Goal: Obtain resource: Download file/media

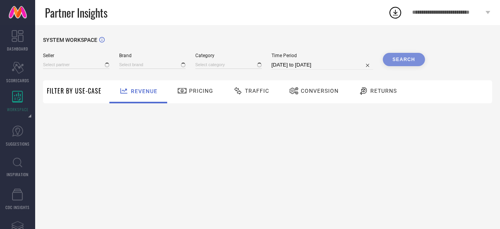
type input "All"
type input "1 STOP FASHION"
type input "All"
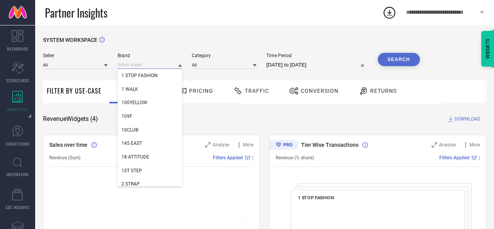
click at [153, 66] on input at bounding box center [150, 65] width 65 height 8
paste input "RIVI"
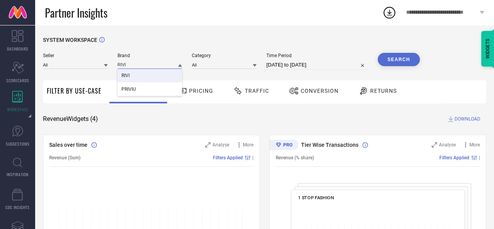
type input "RIVI"
click at [154, 78] on div "RIVI" at bounding box center [150, 75] width 65 height 13
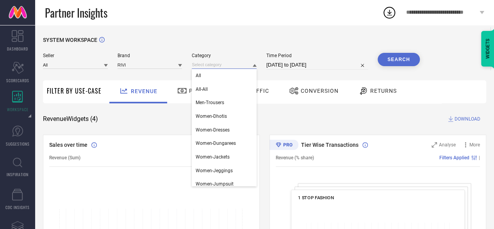
click at [223, 64] on input at bounding box center [224, 65] width 65 height 8
click at [216, 75] on div "All" at bounding box center [224, 75] width 65 height 13
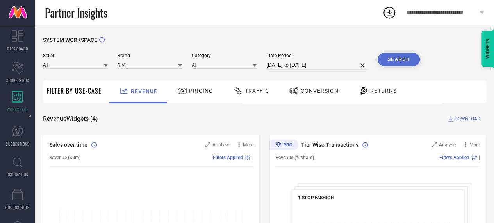
select select "6"
select select "2025"
select select "7"
select select "2025"
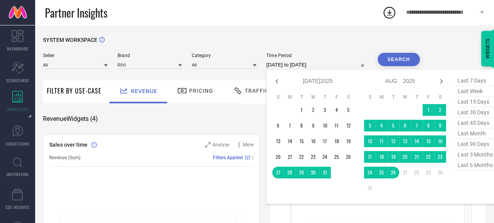
click at [301, 63] on input "[DATE] to [DATE]" at bounding box center [317, 64] width 102 height 9
click at [424, 110] on td "1" at bounding box center [429, 110] width 12 height 12
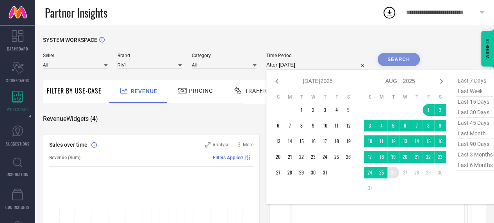
type input "[DATE] to [DATE]"
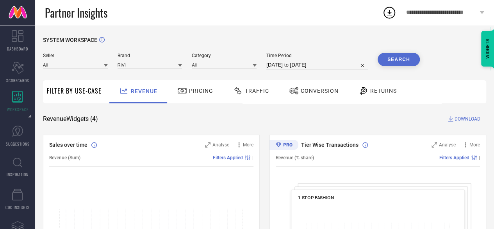
click at [394, 62] on button "Search" at bounding box center [399, 59] width 42 height 13
click at [306, 87] on div "Conversion" at bounding box center [314, 90] width 54 height 13
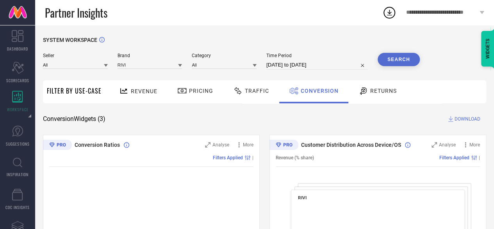
click at [250, 95] on div "Traffic" at bounding box center [251, 90] width 40 height 13
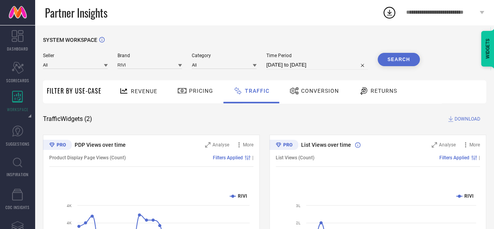
click at [471, 118] on span "DOWNLOAD" at bounding box center [468, 119] width 26 height 8
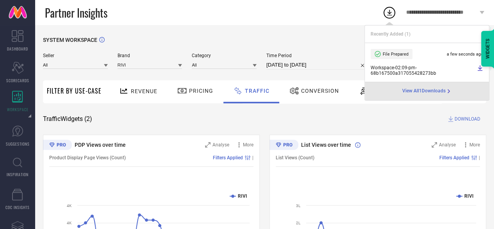
click at [356, 128] on div "SYSTEM WORKSPACE Seller All Brand RIVI Category All Time Period [DATE] to [DATE…" at bounding box center [264, 183] width 443 height 293
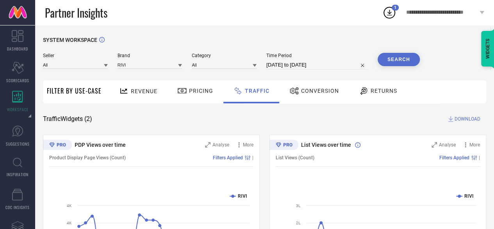
click at [373, 94] on div "Returns" at bounding box center [378, 90] width 42 height 13
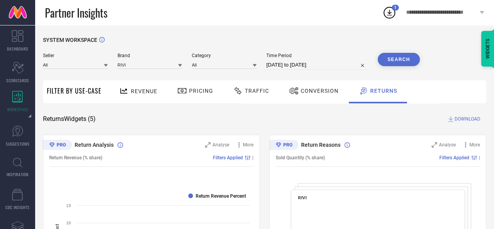
click at [462, 121] on span "DOWNLOAD" at bounding box center [468, 119] width 26 height 8
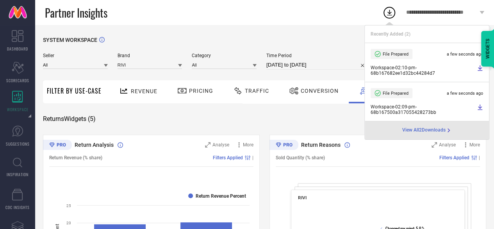
click at [333, 93] on span "Conversion" at bounding box center [320, 91] width 38 height 6
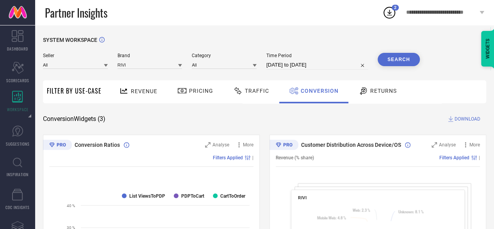
click at [459, 120] on span "DOWNLOAD" at bounding box center [468, 119] width 26 height 8
